Goal: Entertainment & Leisure: Consume media (video, audio)

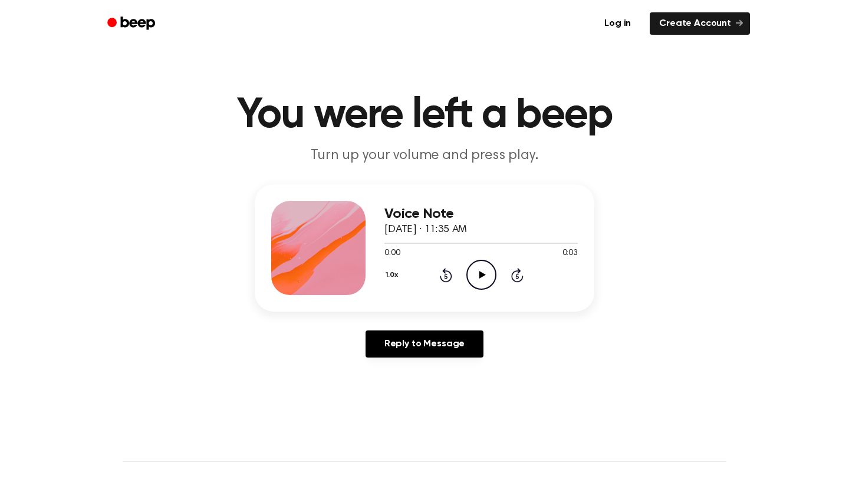
click at [476, 263] on icon "Play Audio" at bounding box center [481, 275] width 30 height 30
click at [471, 274] on icon "Play Audio" at bounding box center [481, 275] width 30 height 30
click at [443, 269] on icon "Rewind 5 seconds" at bounding box center [445, 275] width 13 height 15
click at [482, 275] on icon at bounding box center [481, 275] width 6 height 8
click at [475, 273] on icon "Play Audio" at bounding box center [481, 275] width 30 height 30
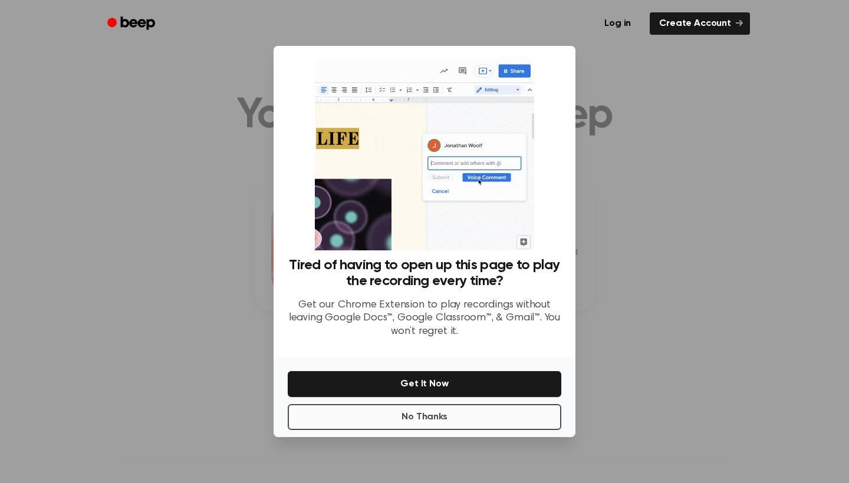
click at [424, 420] on button "No Thanks" at bounding box center [424, 417] width 273 height 26
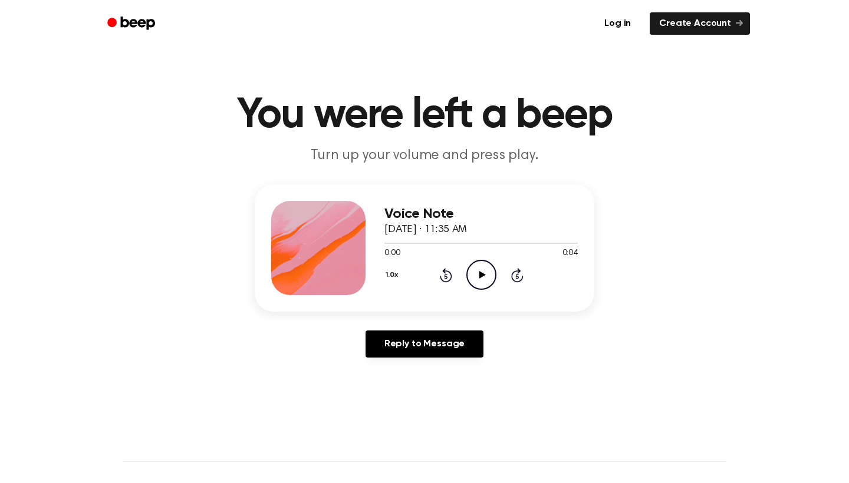
click at [476, 278] on icon "Play Audio" at bounding box center [481, 275] width 30 height 30
click at [476, 278] on icon "Pause Audio" at bounding box center [481, 275] width 30 height 30
click at [443, 245] on div at bounding box center [480, 242] width 193 height 9
click at [477, 265] on icon "Play Audio" at bounding box center [481, 275] width 30 height 30
click at [477, 270] on icon "Pause Audio" at bounding box center [481, 275] width 30 height 30
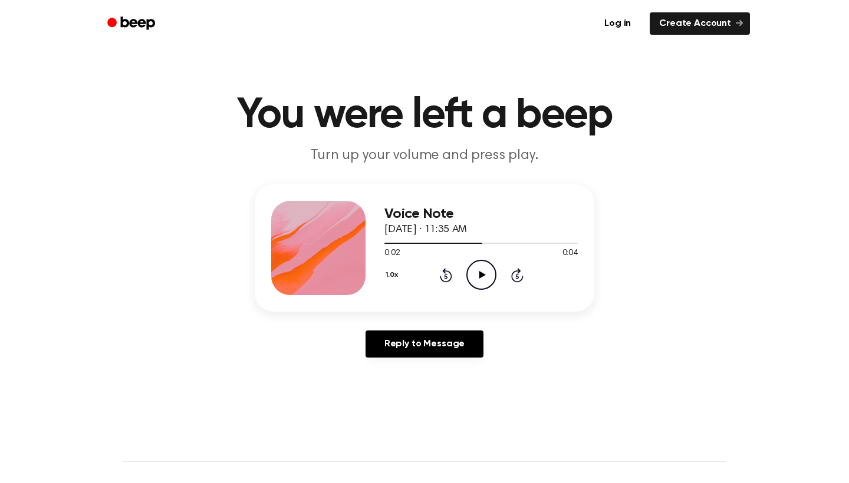
click at [487, 276] on icon "Play Audio" at bounding box center [481, 275] width 30 height 30
click at [478, 272] on icon "Play Audio" at bounding box center [481, 275] width 30 height 30
click at [479, 272] on icon at bounding box center [481, 275] width 6 height 8
click at [477, 279] on icon "Play Audio" at bounding box center [481, 275] width 30 height 30
click at [478, 275] on icon at bounding box center [480, 275] width 5 height 8
